Goal: Transaction & Acquisition: Purchase product/service

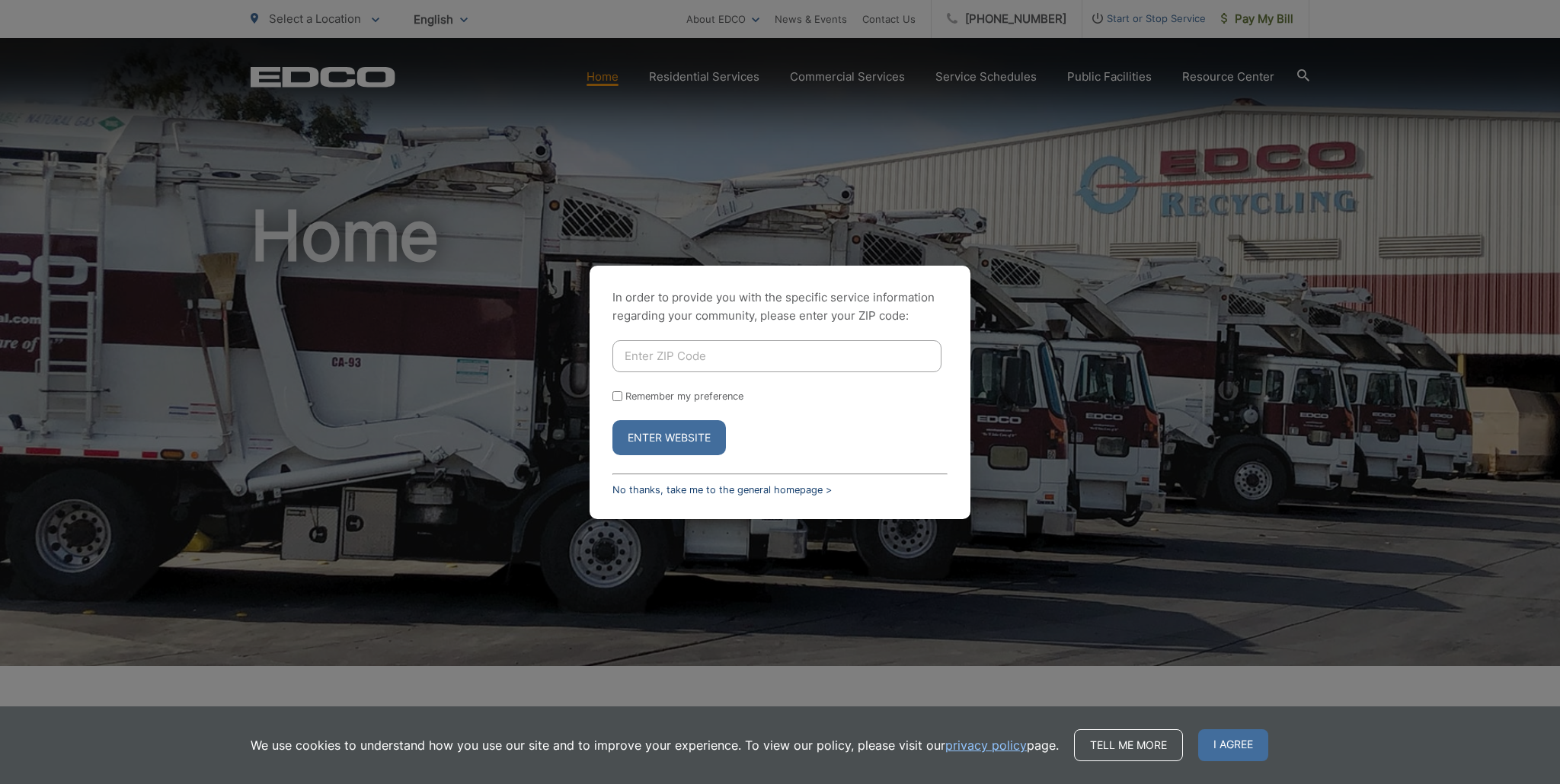
click at [667, 485] on link "No thanks, take me to the general homepage >" at bounding box center [721, 490] width 219 height 11
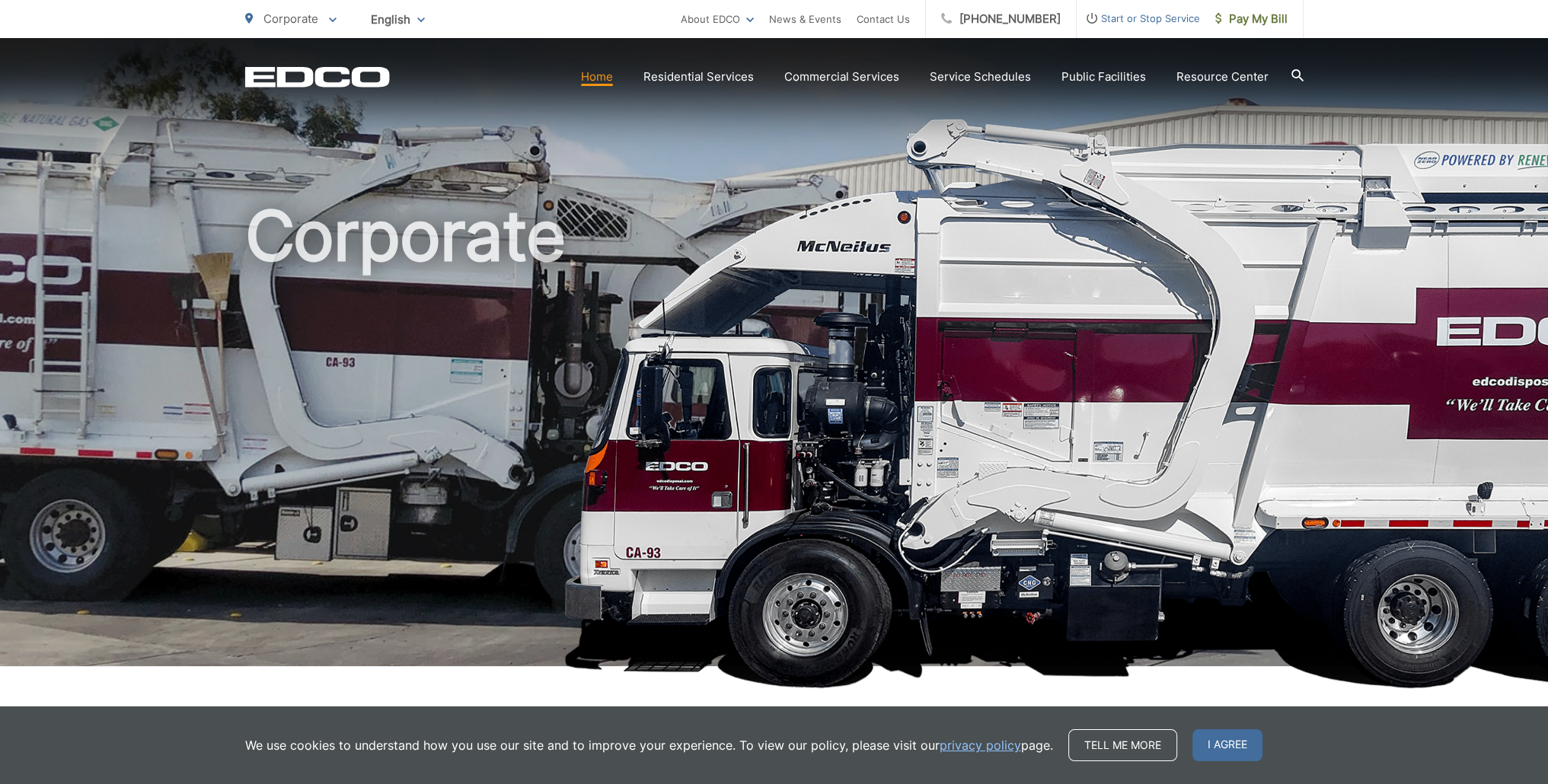
click at [1273, 27] on span "Pay My Bill" at bounding box center [1252, 19] width 72 height 18
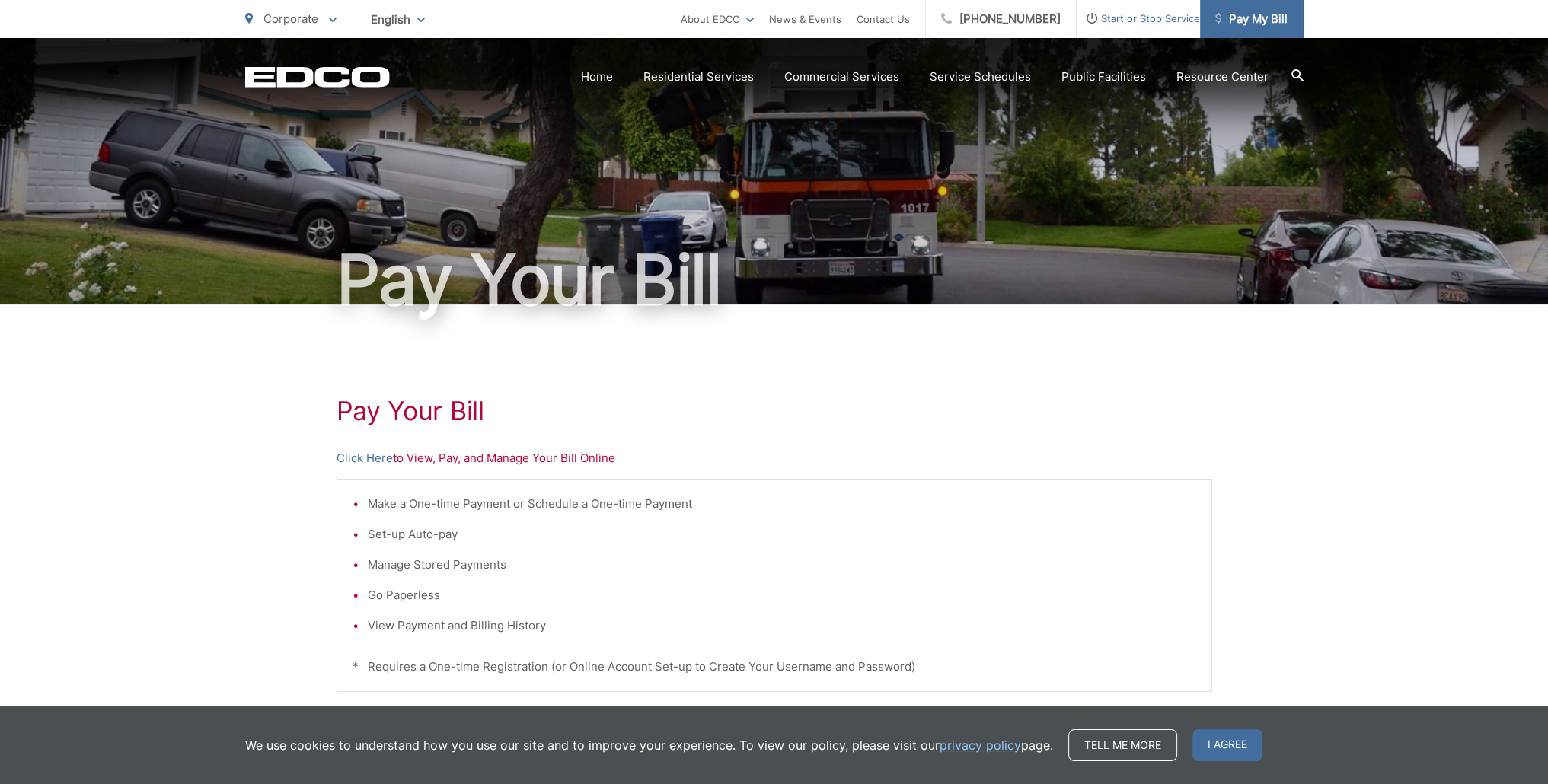
click at [1240, 18] on span "Pay My Bill" at bounding box center [1252, 19] width 72 height 18
click at [371, 461] on link "Click Here" at bounding box center [364, 458] width 56 height 18
